Goal: Task Accomplishment & Management: Use online tool/utility

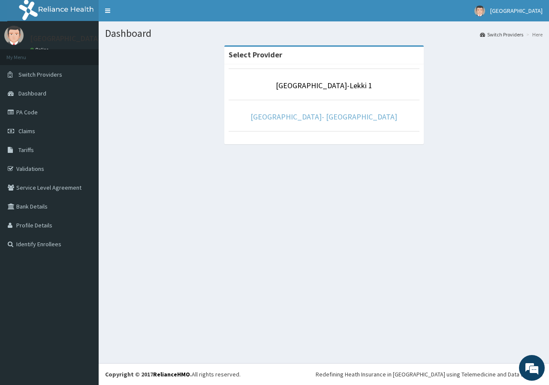
click at [342, 121] on link "[GEOGRAPHIC_DATA]- [GEOGRAPHIC_DATA]" at bounding box center [323, 117] width 147 height 10
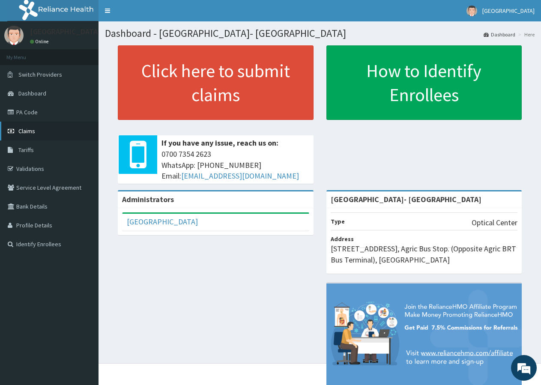
click at [47, 127] on link "Claims" at bounding box center [49, 131] width 99 height 19
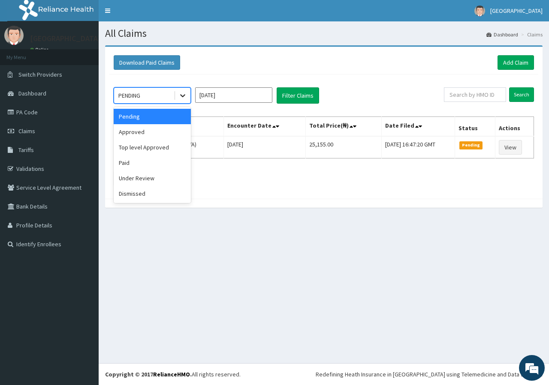
click at [181, 93] on icon at bounding box center [182, 95] width 9 height 9
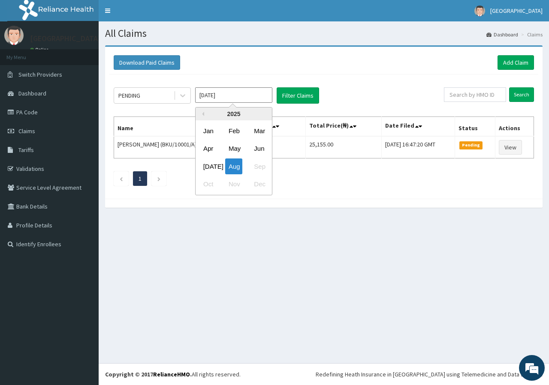
click at [249, 95] on input "Aug 2025" at bounding box center [233, 94] width 77 height 15
click at [208, 165] on div "Jul" at bounding box center [208, 167] width 17 height 16
type input "Jul 2025"
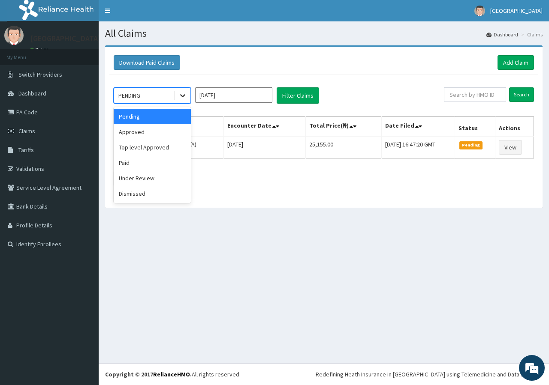
click at [185, 98] on icon at bounding box center [182, 95] width 9 height 9
click at [165, 131] on div "Approved" at bounding box center [152, 131] width 77 height 15
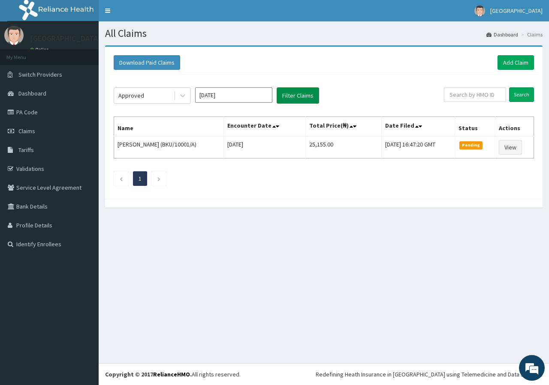
click at [303, 90] on button "Filter Claims" at bounding box center [297, 95] width 42 height 16
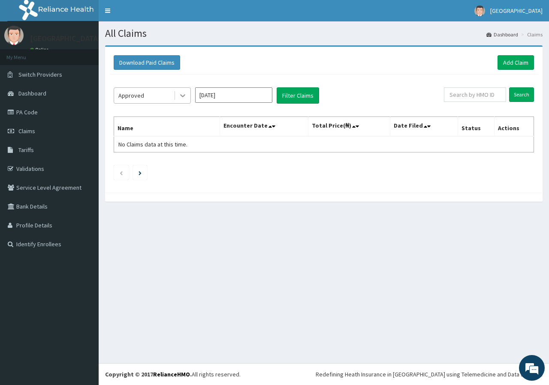
click at [183, 94] on icon at bounding box center [182, 95] width 9 height 9
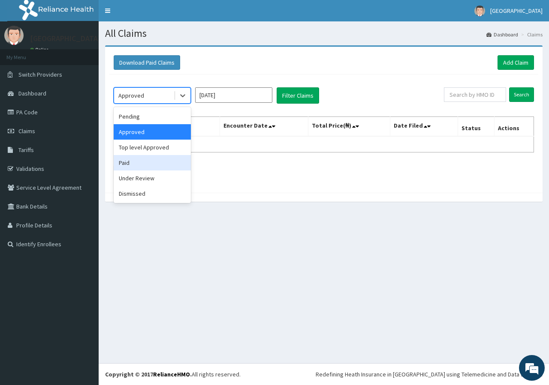
click at [141, 162] on div "Paid" at bounding box center [152, 162] width 77 height 15
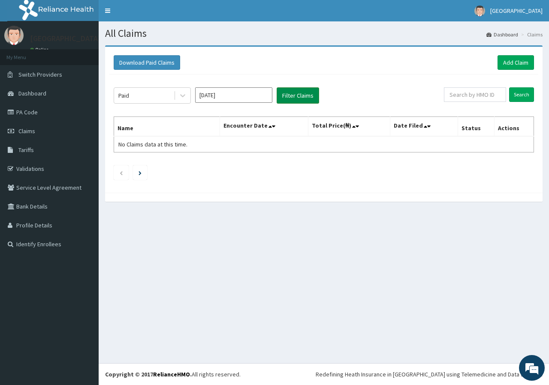
click at [304, 90] on button "Filter Claims" at bounding box center [297, 95] width 42 height 16
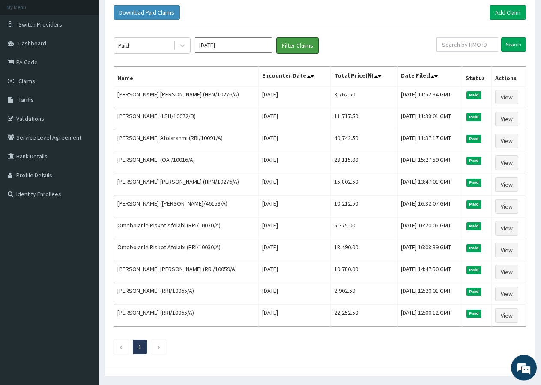
scroll to position [78, 0]
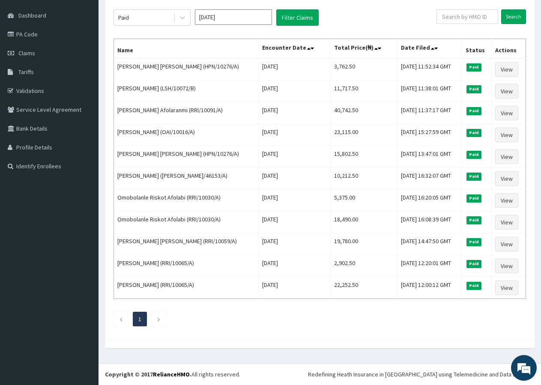
click at [158, 360] on section "Download Paid Claims Add Claim × Note you can only download claims within a max…" at bounding box center [320, 162] width 443 height 402
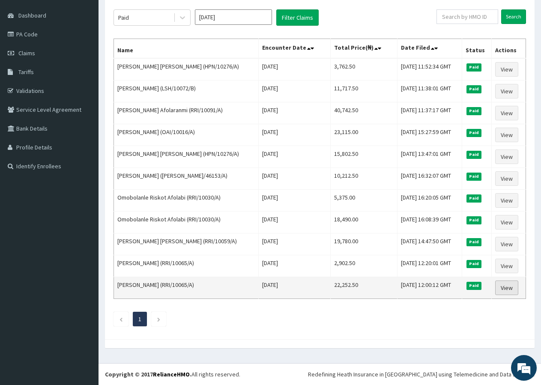
click at [509, 290] on link "View" at bounding box center [506, 288] width 23 height 15
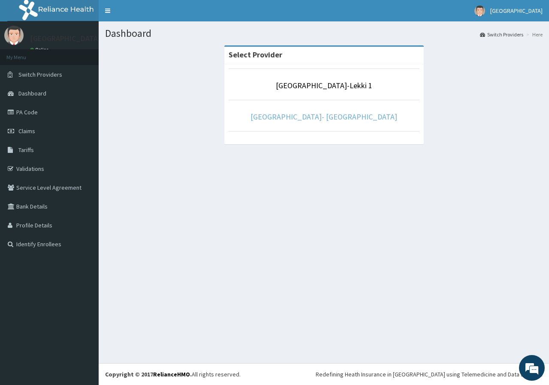
click at [354, 117] on link "[GEOGRAPHIC_DATA]- [GEOGRAPHIC_DATA]" at bounding box center [323, 117] width 147 height 10
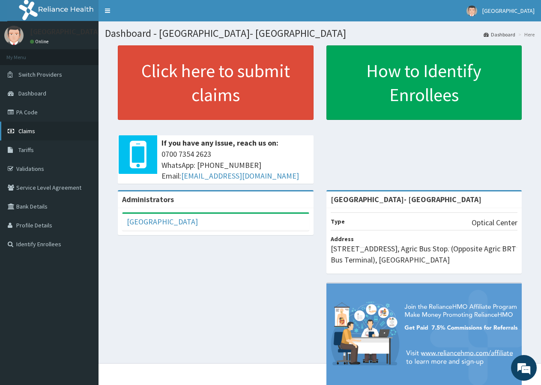
click at [69, 138] on link "Claims" at bounding box center [49, 131] width 99 height 19
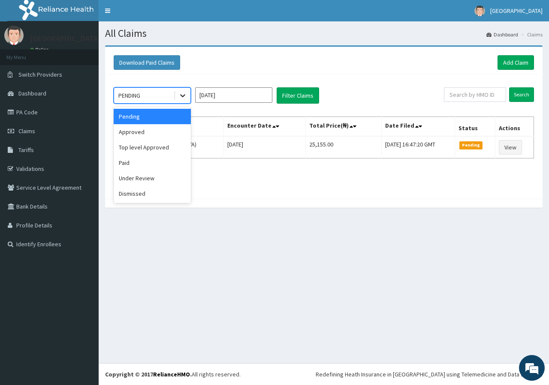
click at [182, 96] on icon at bounding box center [182, 95] width 9 height 9
click at [155, 152] on div "Top level Approved" at bounding box center [152, 147] width 77 height 15
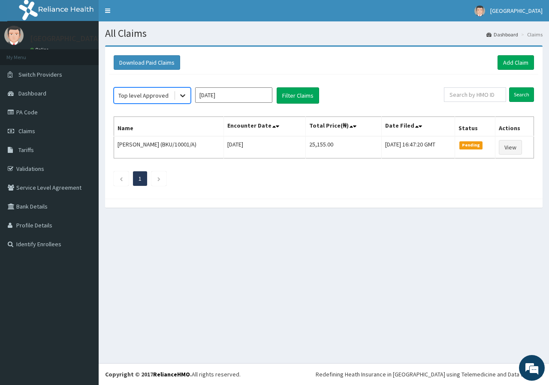
click at [181, 97] on icon at bounding box center [182, 95] width 9 height 9
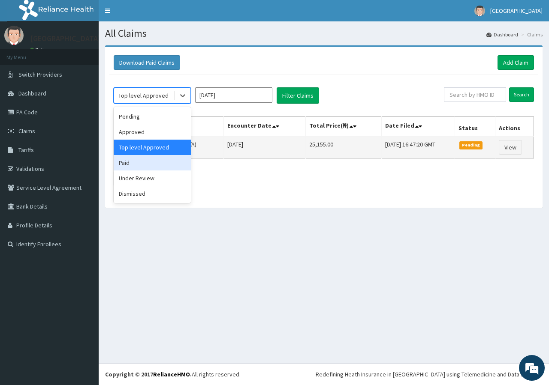
drag, startPoint x: 155, startPoint y: 170, endPoint x: 193, endPoint y: 144, distance: 46.1
click at [160, 168] on div "Paid" at bounding box center [152, 162] width 77 height 15
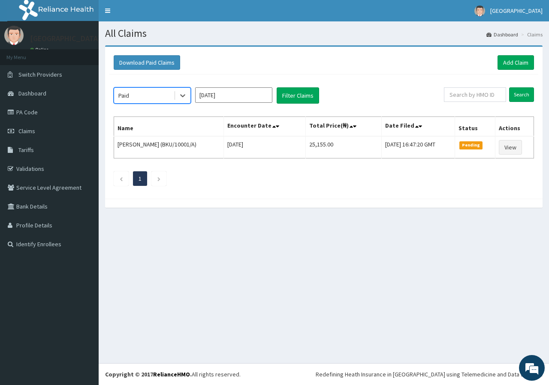
click at [239, 94] on input "[DATE]" at bounding box center [233, 94] width 77 height 15
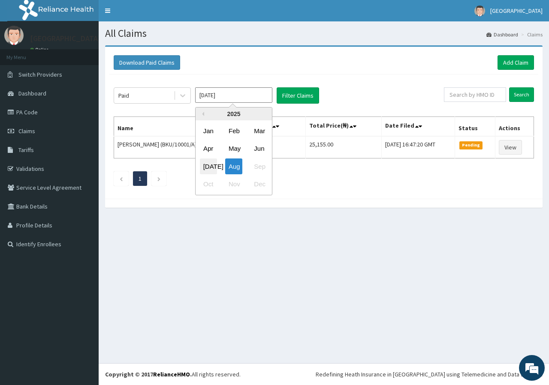
click at [210, 164] on div "[DATE]" at bounding box center [208, 167] width 17 height 16
type input "[DATE]"
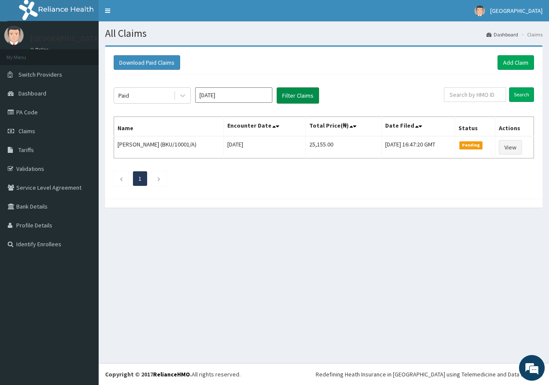
click at [304, 100] on button "Filter Claims" at bounding box center [297, 95] width 42 height 16
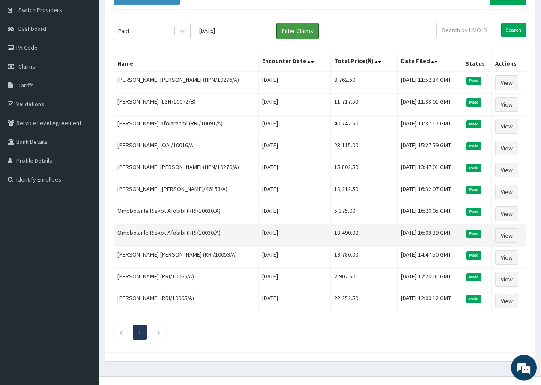
scroll to position [78, 0]
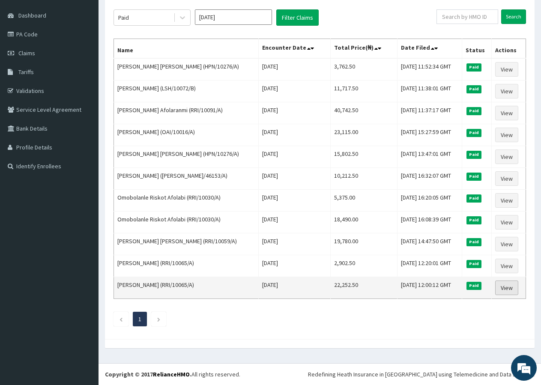
click at [507, 290] on link "View" at bounding box center [506, 288] width 23 height 15
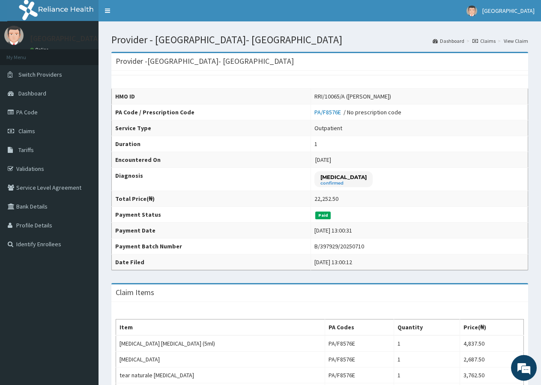
click at [491, 41] on link "Claims" at bounding box center [484, 40] width 23 height 7
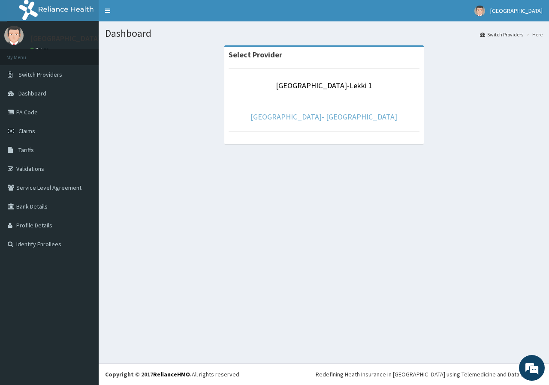
click at [351, 118] on link "Fidei Eye Centre- Ikorodu" at bounding box center [323, 117] width 147 height 10
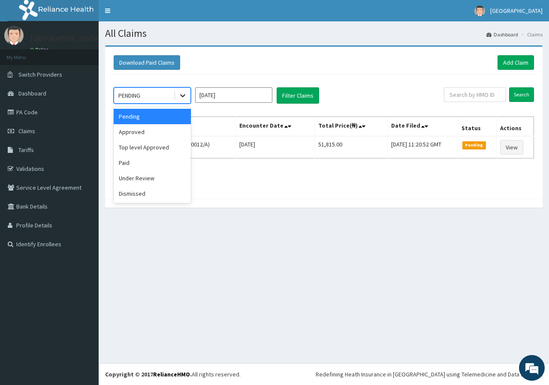
click at [182, 98] on icon at bounding box center [182, 95] width 9 height 9
click at [165, 162] on div "Paid" at bounding box center [152, 162] width 77 height 15
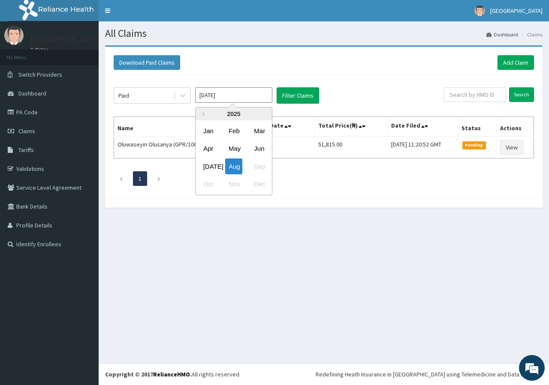
click at [241, 103] on input "[DATE]" at bounding box center [233, 94] width 77 height 15
click at [209, 167] on div "[DATE]" at bounding box center [208, 167] width 17 height 16
type input "[DATE]"
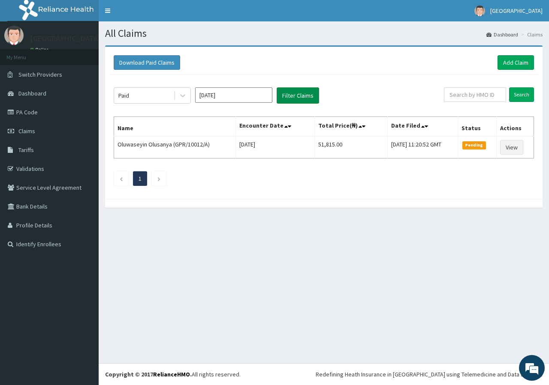
click at [304, 97] on button "Filter Claims" at bounding box center [297, 95] width 42 height 16
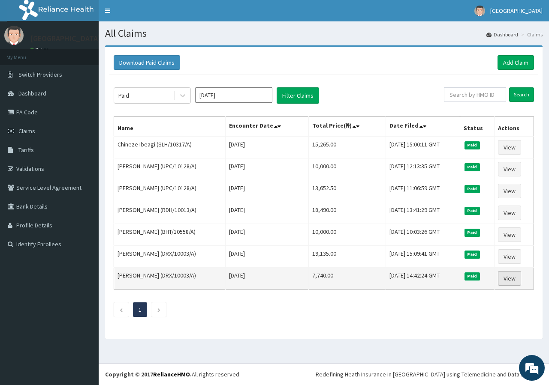
click at [512, 276] on link "View" at bounding box center [509, 278] width 23 height 15
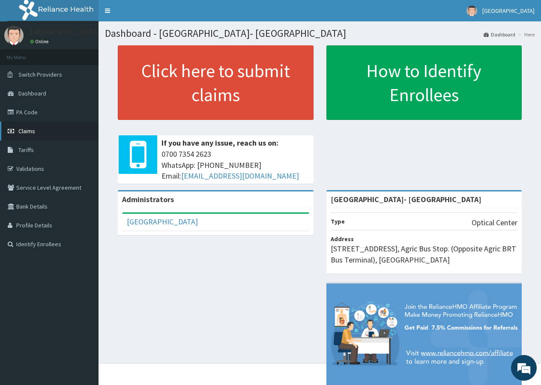
click at [32, 129] on span "Claims" at bounding box center [26, 131] width 17 height 8
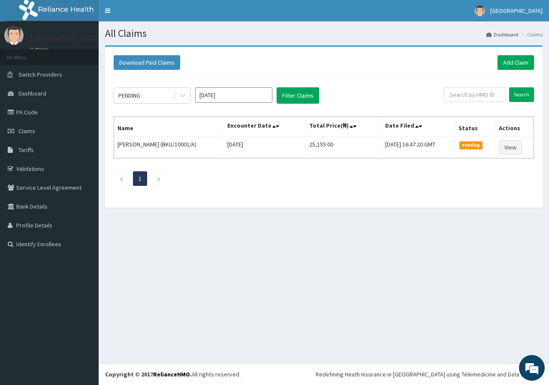
click at [216, 96] on input "[DATE]" at bounding box center [233, 94] width 77 height 15
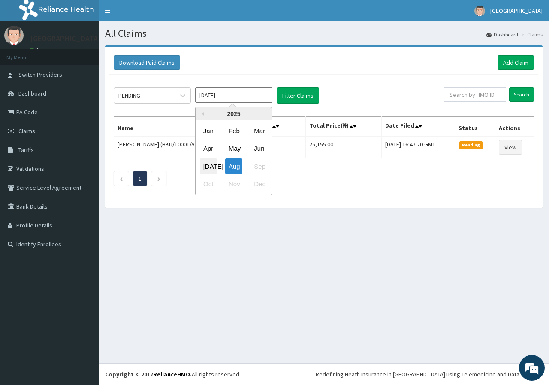
click at [212, 168] on div "Jul" at bounding box center [208, 167] width 17 height 16
type input "Jul 2025"
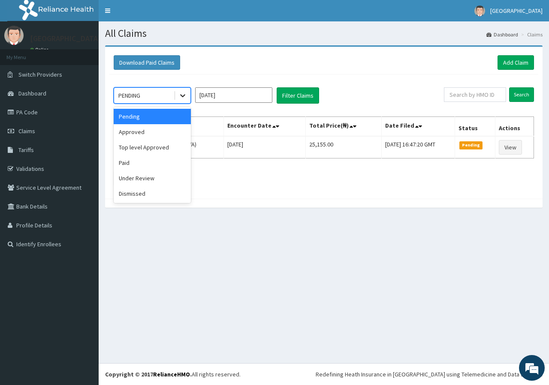
click at [181, 96] on icon at bounding box center [182, 96] width 5 height 3
click at [162, 162] on div "Paid" at bounding box center [152, 162] width 77 height 15
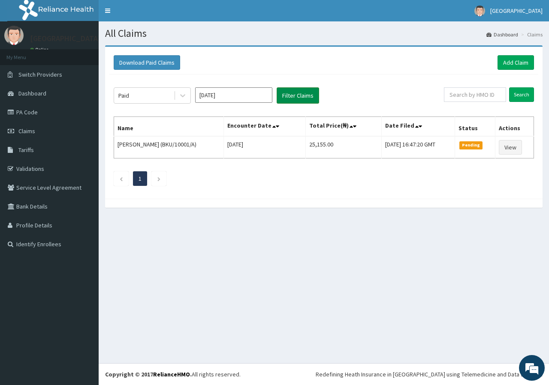
click at [291, 94] on button "Filter Claims" at bounding box center [297, 95] width 42 height 16
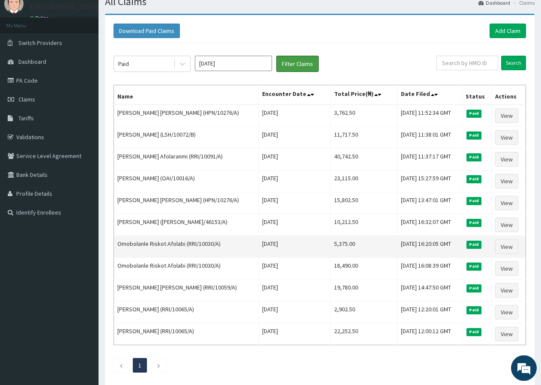
scroll to position [44, 0]
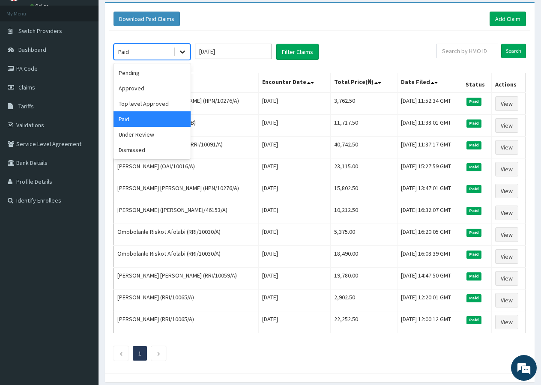
click at [180, 53] on icon at bounding box center [182, 52] width 9 height 9
click at [140, 133] on div "Under Review" at bounding box center [152, 134] width 77 height 15
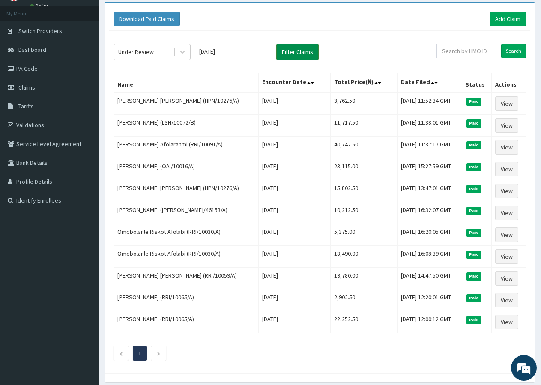
click at [298, 48] on button "Filter Claims" at bounding box center [297, 52] width 42 height 16
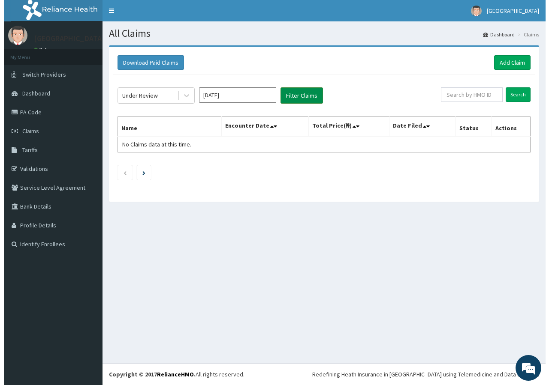
scroll to position [0, 0]
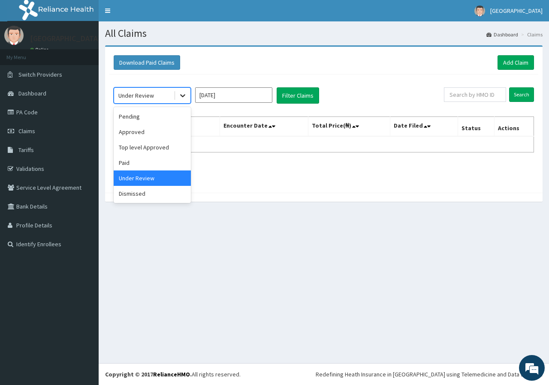
click at [185, 99] on icon at bounding box center [182, 95] width 9 height 9
click at [148, 114] on div "Pending" at bounding box center [152, 116] width 77 height 15
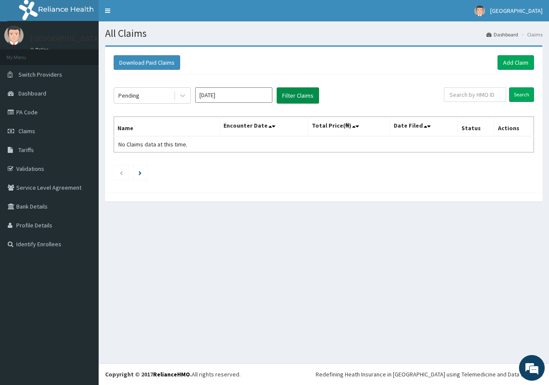
click at [295, 91] on button "Filter Claims" at bounding box center [297, 95] width 42 height 16
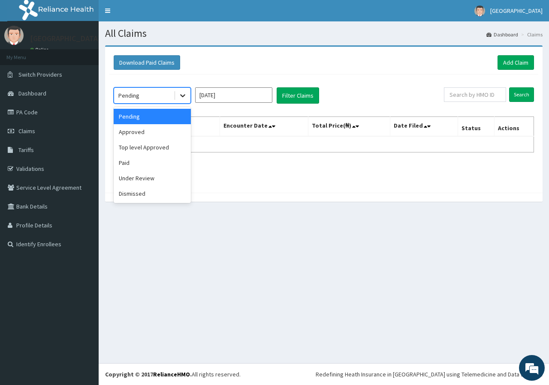
click at [178, 99] on icon at bounding box center [182, 95] width 9 height 9
click at [152, 152] on div "Top level Approved" at bounding box center [152, 147] width 77 height 15
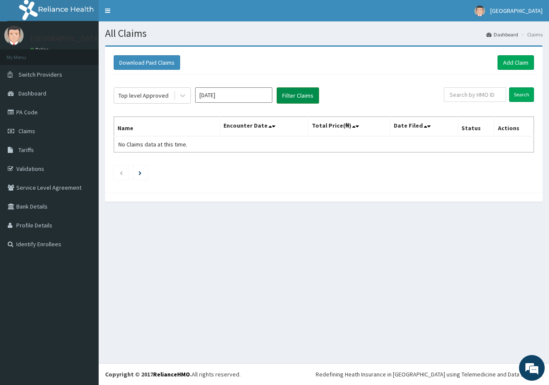
click at [291, 92] on button "Filter Claims" at bounding box center [297, 95] width 42 height 16
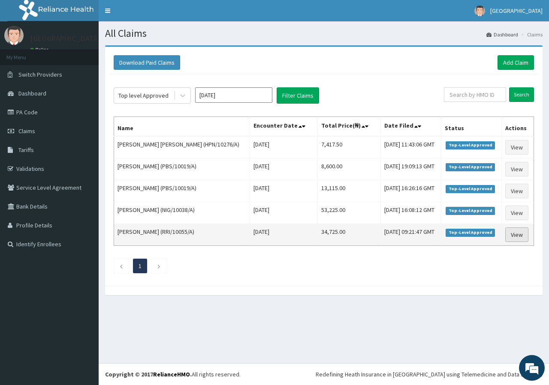
click at [516, 230] on link "View" at bounding box center [516, 235] width 23 height 15
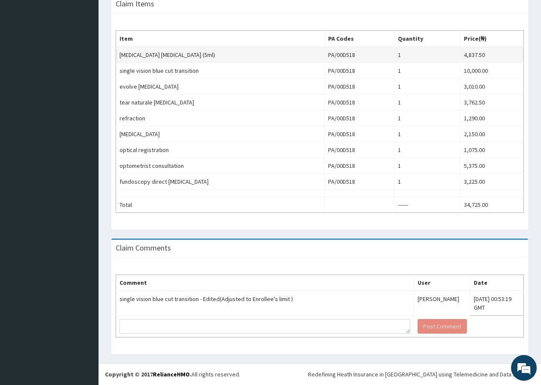
click at [120, 52] on td "[MEDICAL_DATA] [MEDICAL_DATA] (5ml)" at bounding box center [220, 55] width 209 height 16
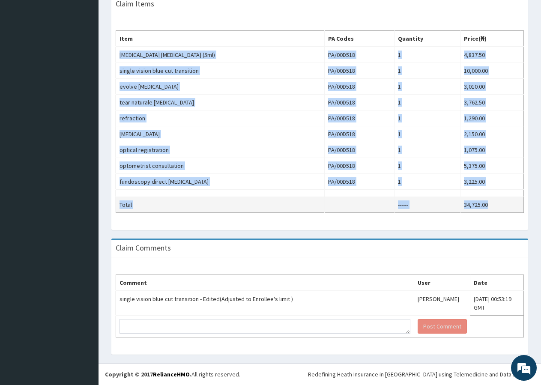
drag, startPoint x: 120, startPoint y: 52, endPoint x: 496, endPoint y: 200, distance: 403.7
click at [497, 200] on tbody "acular eye drop (5ml) PA/00D518 1 4,837.50 single vision blue cut transition PA…" at bounding box center [320, 130] width 408 height 166
copy tbody "acular eye drop (5ml) PA/00D518 1 4,837.50 single vision blue cut transition PA…"
click at [261, 208] on td "Total" at bounding box center [220, 205] width 209 height 16
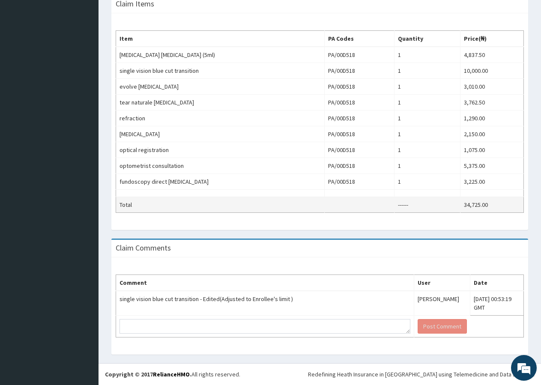
click at [463, 206] on td "34,725.00" at bounding box center [491, 205] width 63 height 16
drag, startPoint x: 463, startPoint y: 206, endPoint x: 484, endPoint y: 203, distance: 21.3
click at [484, 203] on td "34,725.00" at bounding box center [491, 205] width 63 height 16
copy td "34,725.00"
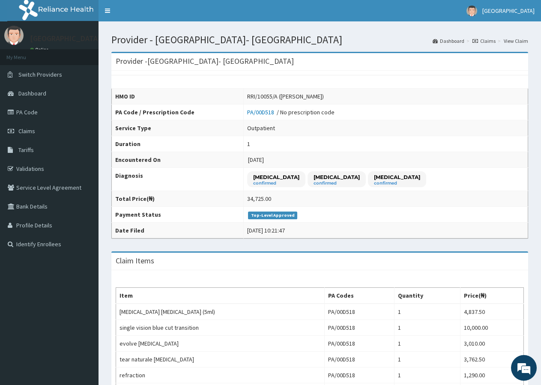
click at [492, 43] on link "Claims" at bounding box center [484, 40] width 23 height 7
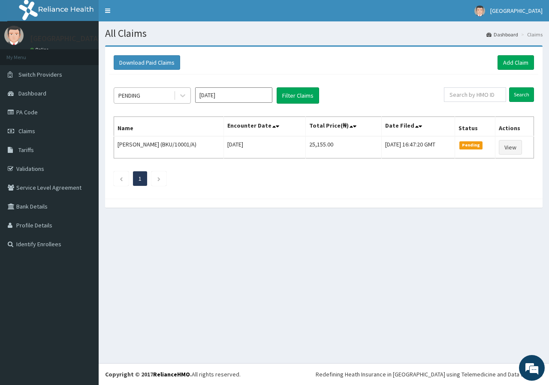
click at [152, 99] on div "PENDING" at bounding box center [144, 96] width 60 height 14
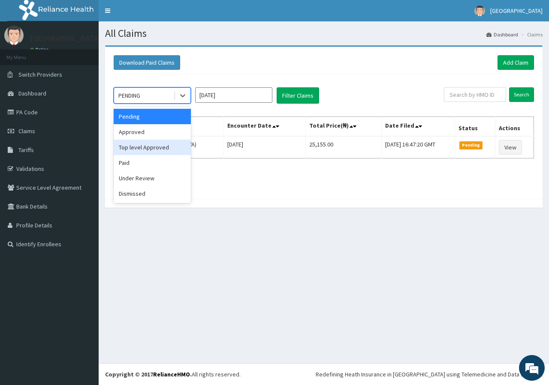
click at [147, 152] on div "Top level Approved" at bounding box center [152, 147] width 77 height 15
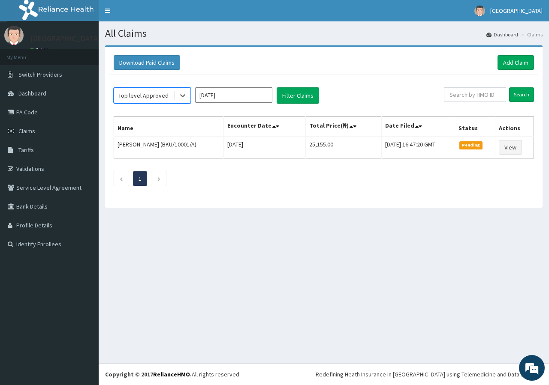
click at [233, 100] on input "Aug 2025" at bounding box center [233, 94] width 77 height 15
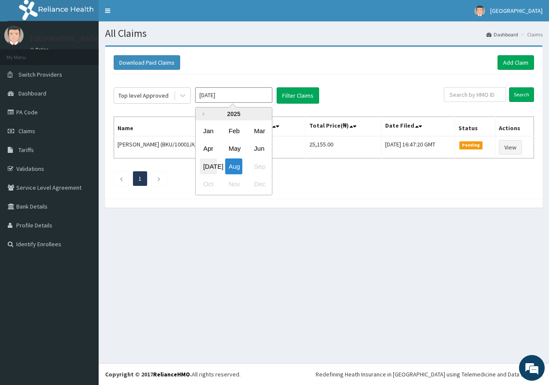
click at [204, 160] on div "Jul" at bounding box center [208, 167] width 17 height 16
type input "Jul 2025"
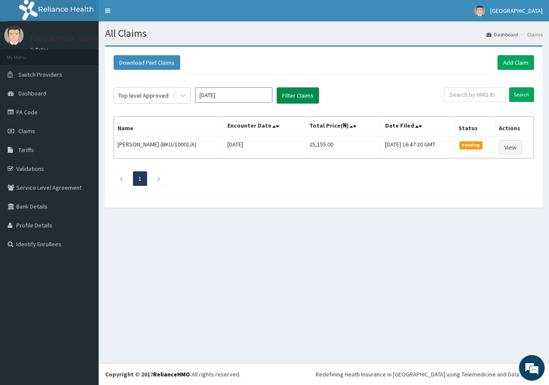
click at [297, 97] on button "Filter Claims" at bounding box center [297, 95] width 42 height 16
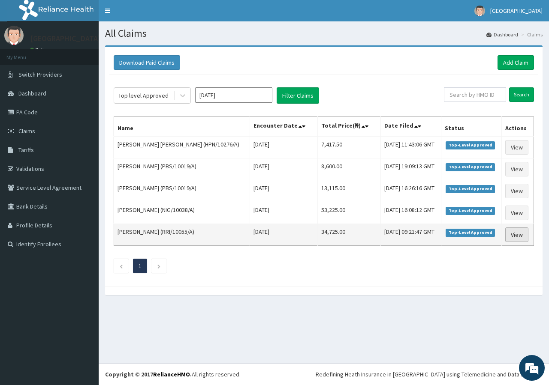
click at [519, 237] on link "View" at bounding box center [516, 235] width 23 height 15
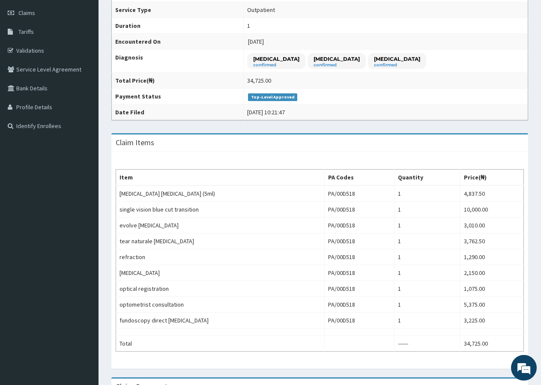
scroll to position [131, 0]
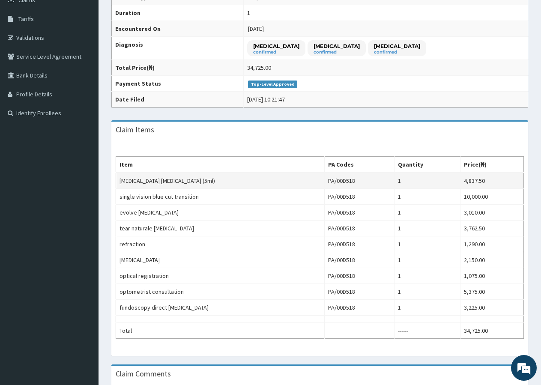
click at [206, 183] on td "[MEDICAL_DATA] [MEDICAL_DATA] (5ml)" at bounding box center [220, 181] width 209 height 16
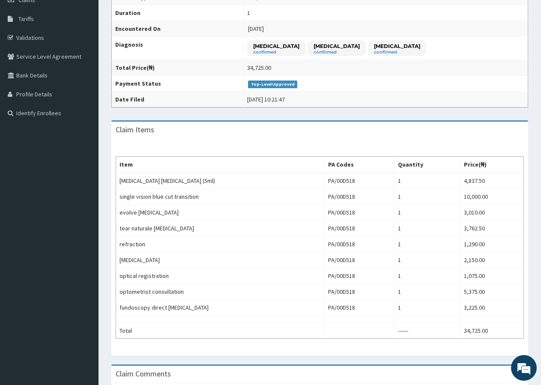
scroll to position [0, 0]
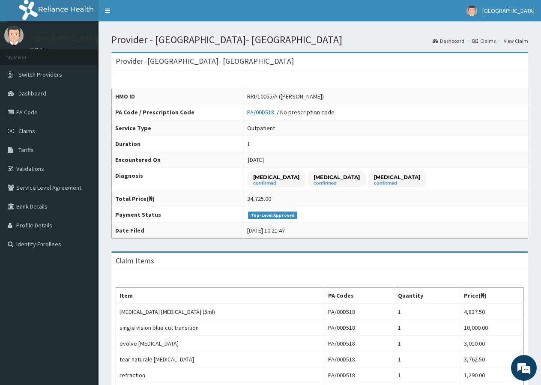
click at [487, 40] on link "Claims" at bounding box center [484, 40] width 23 height 7
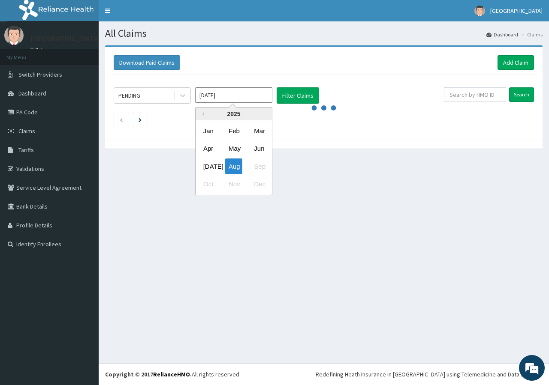
drag, startPoint x: 198, startPoint y: 93, endPoint x: 206, endPoint y: 99, distance: 10.4
click at [198, 92] on input "Aug 2025" at bounding box center [233, 94] width 77 height 15
click at [212, 165] on div "Jul" at bounding box center [208, 167] width 17 height 16
type input "Jul 2025"
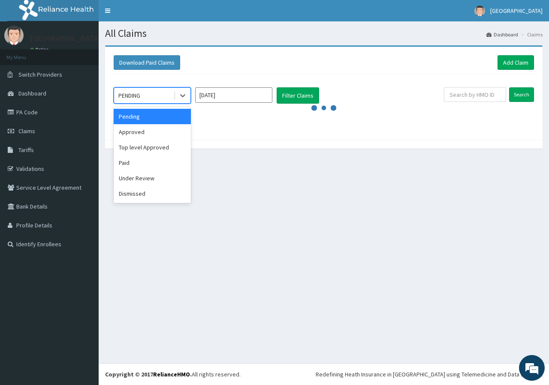
click at [157, 96] on div "PENDING" at bounding box center [144, 96] width 60 height 14
click at [163, 149] on div "Top level Approved" at bounding box center [152, 147] width 77 height 15
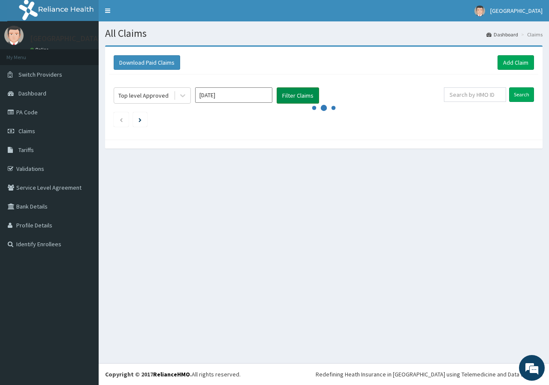
click at [309, 97] on button "Filter Claims" at bounding box center [297, 95] width 42 height 16
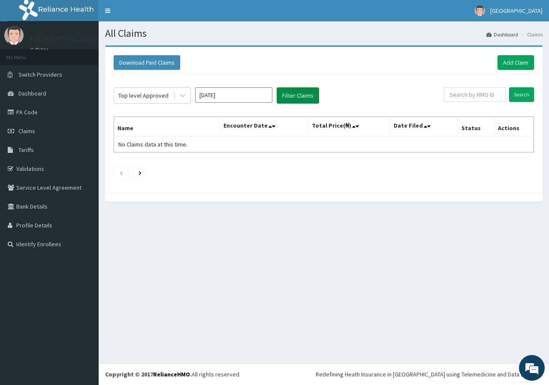
click at [291, 96] on button "Filter Claims" at bounding box center [297, 95] width 42 height 16
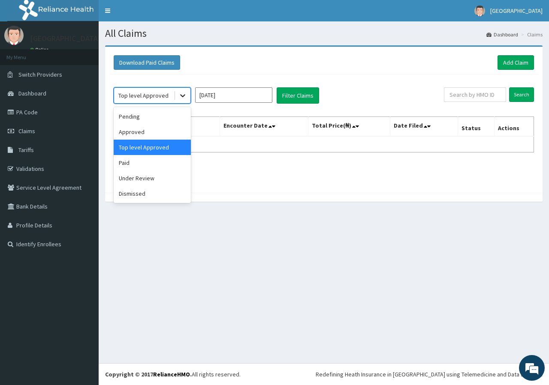
click at [184, 102] on div at bounding box center [182, 95] width 15 height 15
click at [158, 161] on div "Paid" at bounding box center [152, 162] width 77 height 15
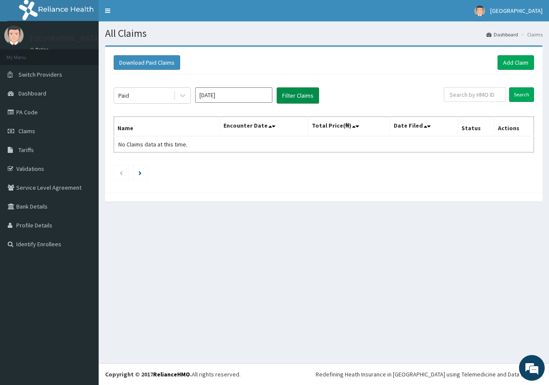
click at [292, 97] on button "Filter Claims" at bounding box center [297, 95] width 42 height 16
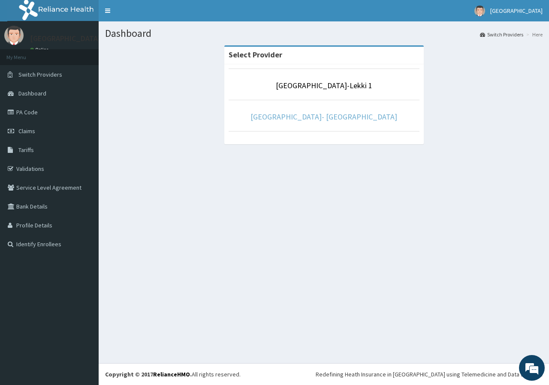
click at [337, 119] on link "[GEOGRAPHIC_DATA]- [GEOGRAPHIC_DATA]" at bounding box center [323, 117] width 147 height 10
click at [337, 90] on link "[GEOGRAPHIC_DATA]-Lekki 1" at bounding box center [324, 86] width 96 height 10
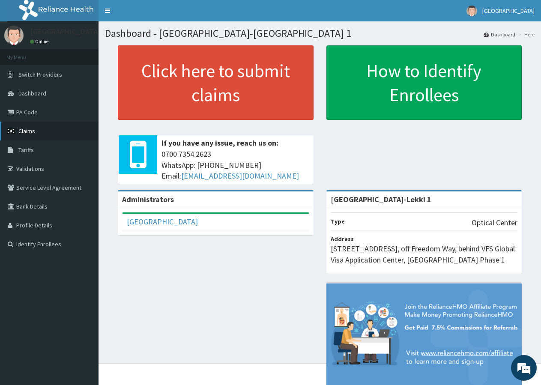
click at [45, 127] on link "Claims" at bounding box center [49, 131] width 99 height 19
click at [47, 135] on link "Claims" at bounding box center [49, 131] width 99 height 19
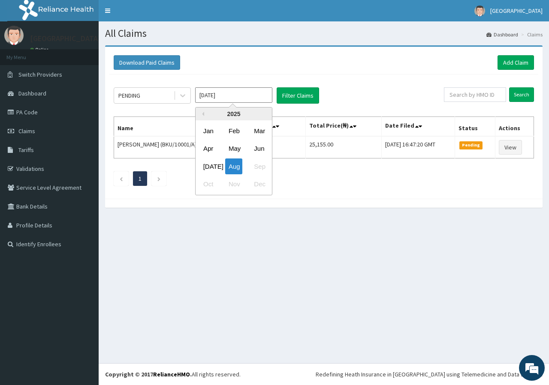
click at [232, 99] on input "[DATE]" at bounding box center [233, 94] width 77 height 15
click at [212, 165] on div "[DATE]" at bounding box center [208, 167] width 17 height 16
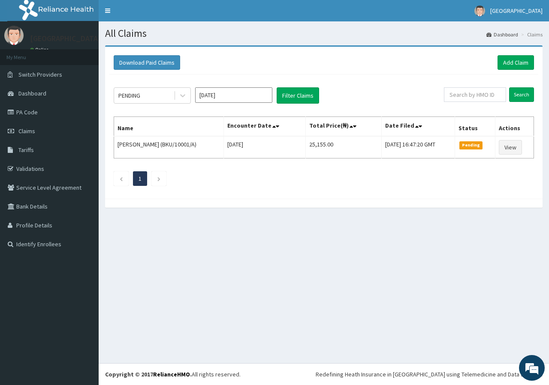
type input "[DATE]"
click at [182, 95] on icon at bounding box center [182, 95] width 9 height 9
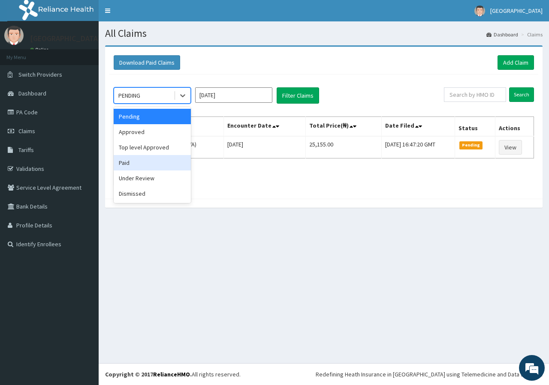
click at [160, 163] on div "Paid" at bounding box center [152, 162] width 77 height 15
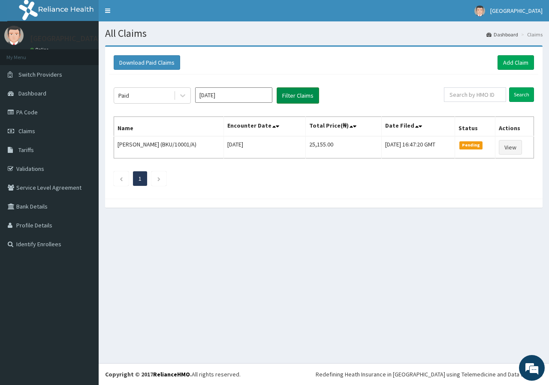
click at [302, 98] on button "Filter Claims" at bounding box center [297, 95] width 42 height 16
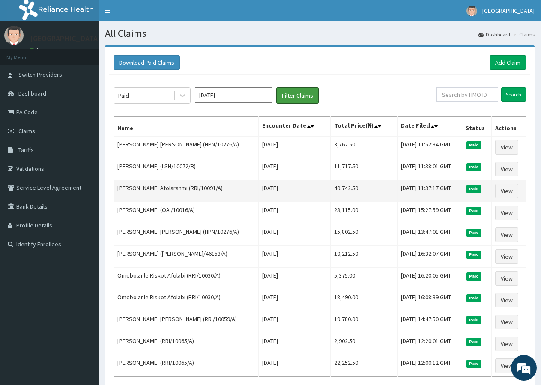
scroll to position [78, 0]
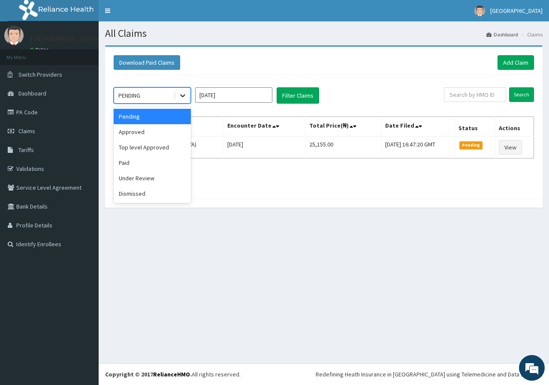
click at [182, 97] on icon at bounding box center [182, 95] width 9 height 9
click at [168, 168] on div "Paid" at bounding box center [152, 162] width 77 height 15
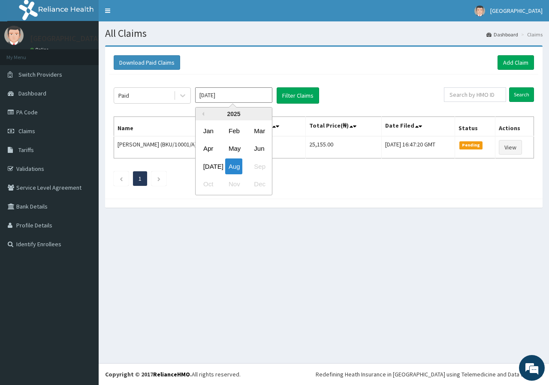
click at [225, 93] on input "[DATE]" at bounding box center [233, 94] width 77 height 15
click at [207, 170] on div "Jul" at bounding box center [208, 167] width 17 height 16
type input "Jul 2025"
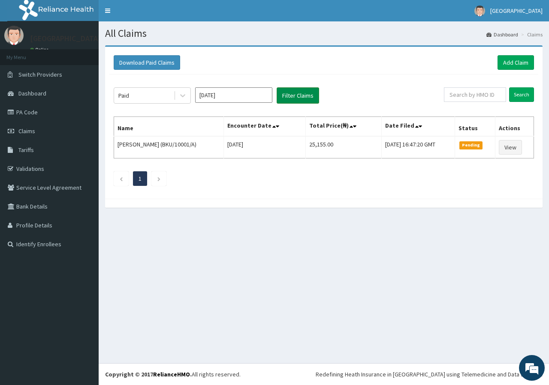
click at [299, 91] on button "Filter Claims" at bounding box center [297, 95] width 42 height 16
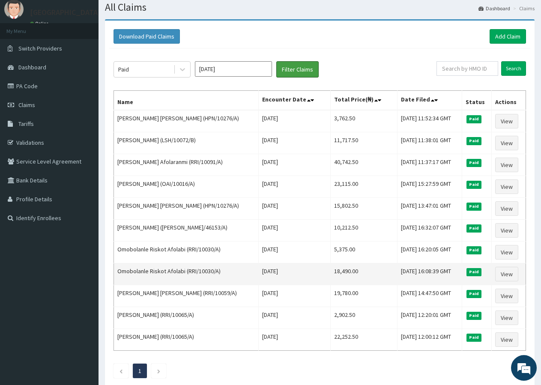
scroll to position [78, 0]
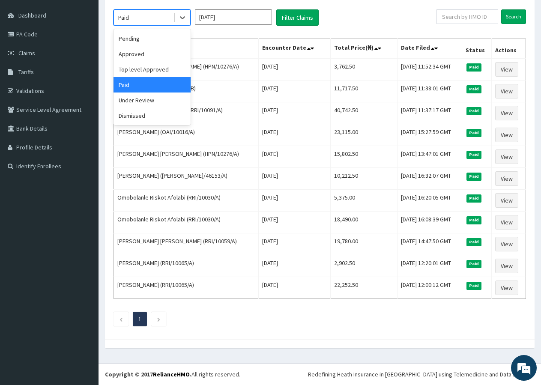
click at [173, 18] on div "Paid" at bounding box center [144, 18] width 60 height 14
click at [171, 72] on div "Top level Approved" at bounding box center [152, 69] width 77 height 15
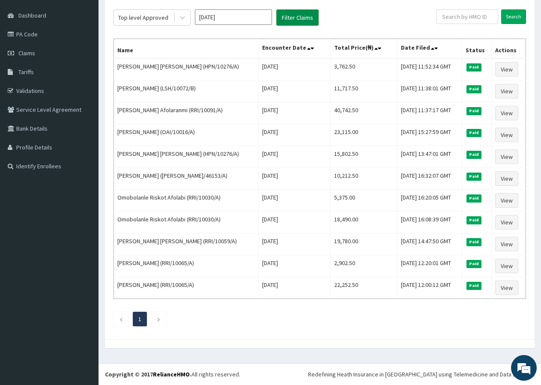
click at [295, 21] on button "Filter Claims" at bounding box center [297, 17] width 42 height 16
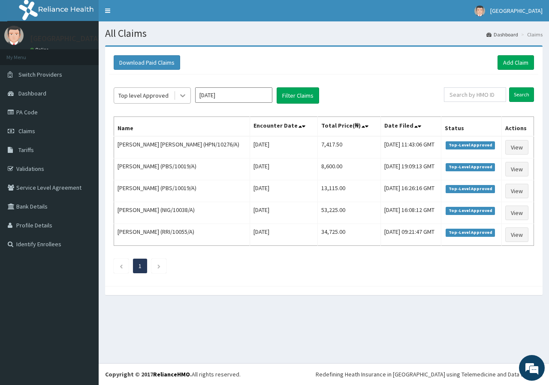
click at [183, 97] on icon at bounding box center [182, 95] width 9 height 9
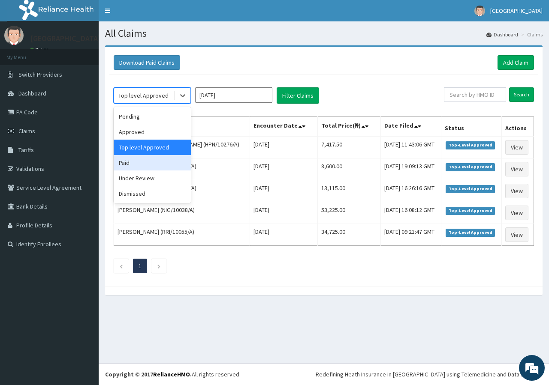
click at [166, 159] on div "Paid" at bounding box center [152, 162] width 77 height 15
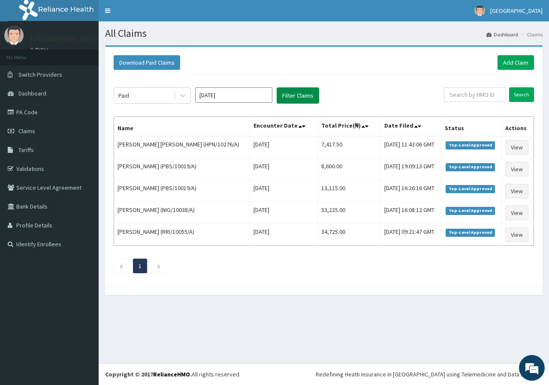
click at [288, 96] on button "Filter Claims" at bounding box center [297, 95] width 42 height 16
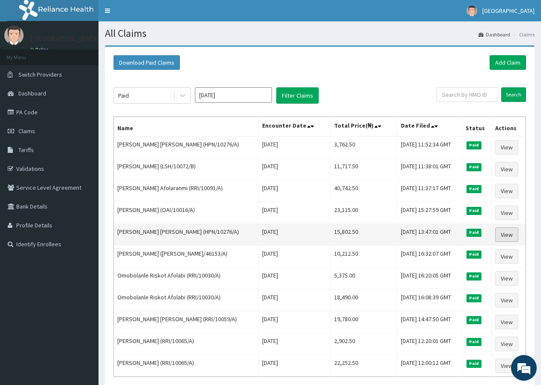
click at [513, 237] on link "View" at bounding box center [506, 235] width 23 height 15
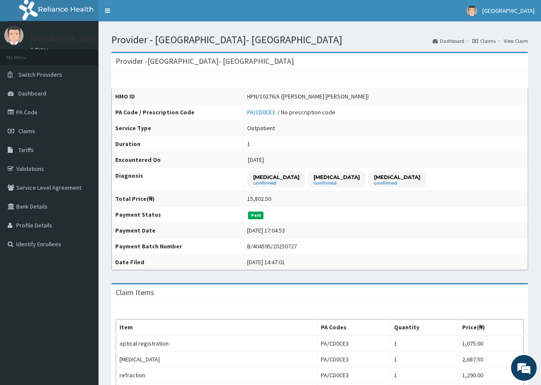
click at [487, 39] on link "Claims" at bounding box center [484, 40] width 23 height 7
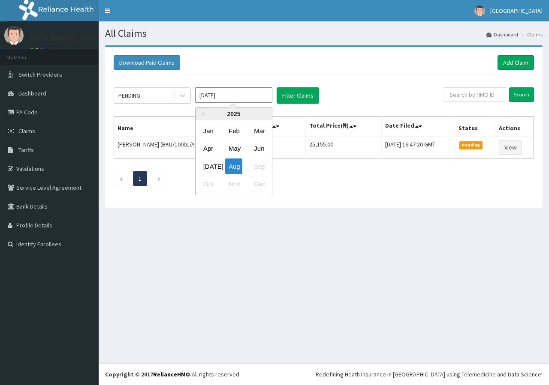
click at [236, 97] on input "[DATE]" at bounding box center [233, 94] width 77 height 15
click at [211, 165] on div "[DATE]" at bounding box center [208, 167] width 17 height 16
type input "[DATE]"
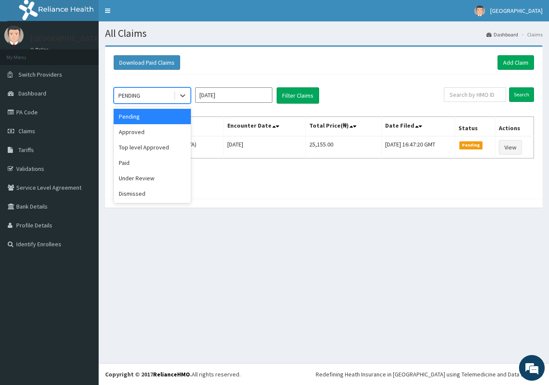
click at [174, 97] on div at bounding box center [182, 95] width 17 height 15
click at [145, 157] on div "Paid" at bounding box center [152, 162] width 77 height 15
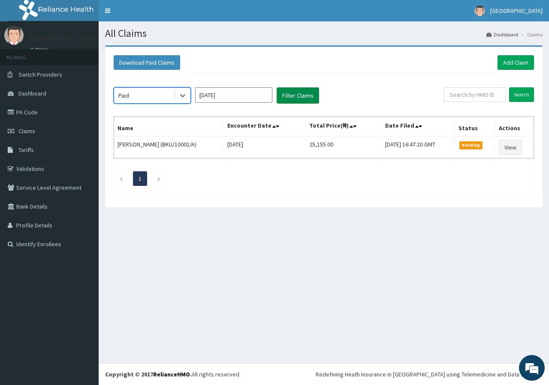
click at [294, 92] on button "Filter Claims" at bounding box center [297, 95] width 42 height 16
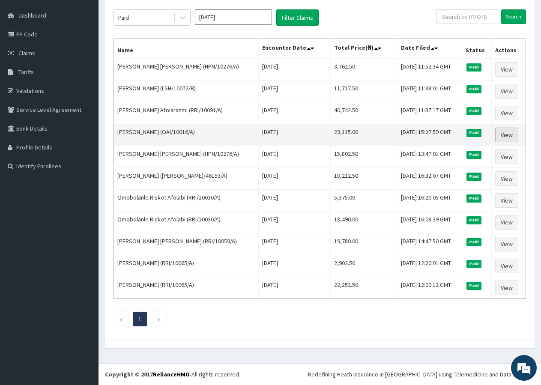
click at [511, 136] on link "View" at bounding box center [506, 135] width 23 height 15
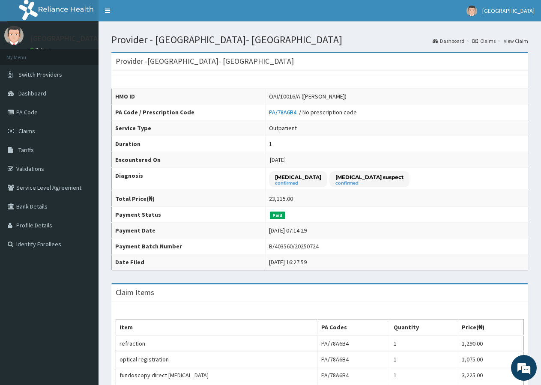
click at [489, 42] on link "Claims" at bounding box center [484, 40] width 23 height 7
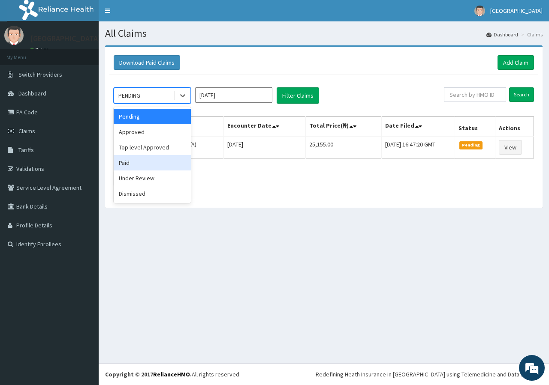
click at [145, 165] on div "Paid" at bounding box center [152, 162] width 77 height 15
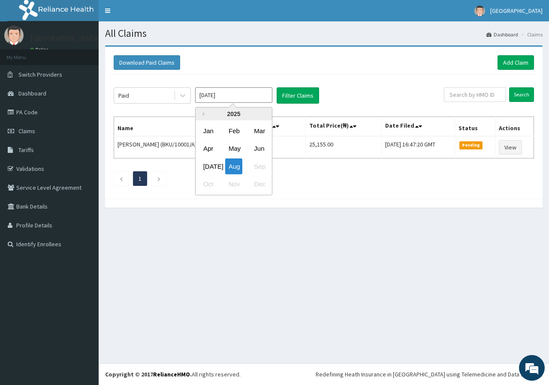
click at [236, 96] on input "[DATE]" at bounding box center [233, 94] width 77 height 15
click at [212, 166] on div "[DATE]" at bounding box center [208, 167] width 17 height 16
type input "[DATE]"
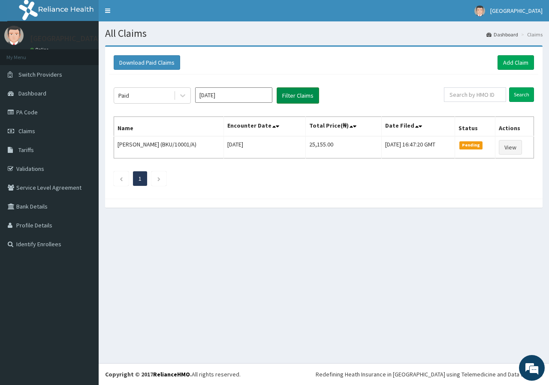
click at [298, 93] on button "Filter Claims" at bounding box center [297, 95] width 42 height 16
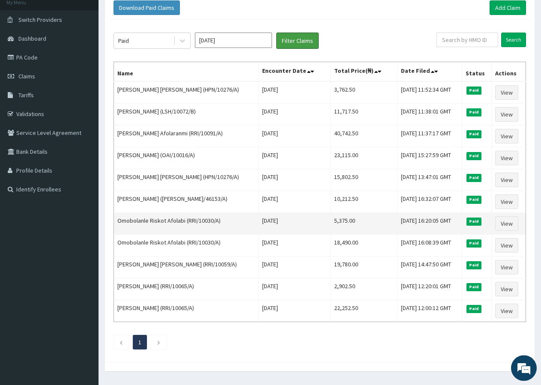
scroll to position [78, 0]
